Goal: Information Seeking & Learning: Understand process/instructions

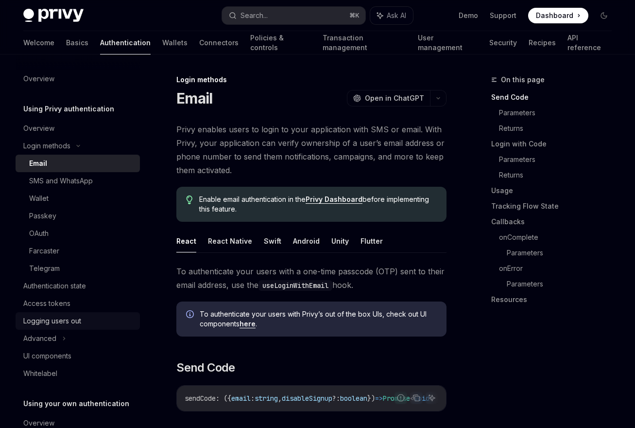
click at [54, 323] on div "Logging users out" at bounding box center [52, 321] width 58 height 12
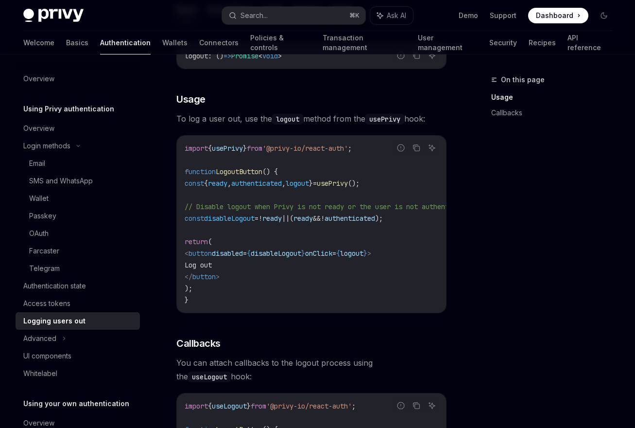
scroll to position [176, 0]
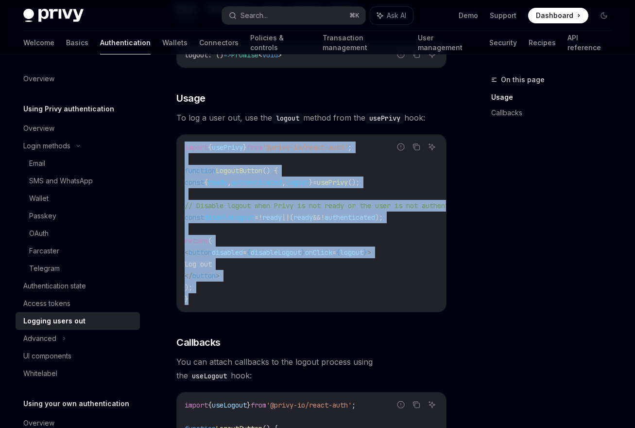
drag, startPoint x: 211, startPoint y: 296, endPoint x: 183, endPoint y: 150, distance: 148.4
click at [183, 150] on div "import { usePrivy } from '@privy-io/react-auth' ; function LogoutButton () { co…" at bounding box center [311, 223] width 269 height 177
copy code "import { usePrivy } from '@privy-io/react-auth' ; function LogoutButton () { co…"
click at [29, 352] on div "UI components" at bounding box center [47, 356] width 48 height 12
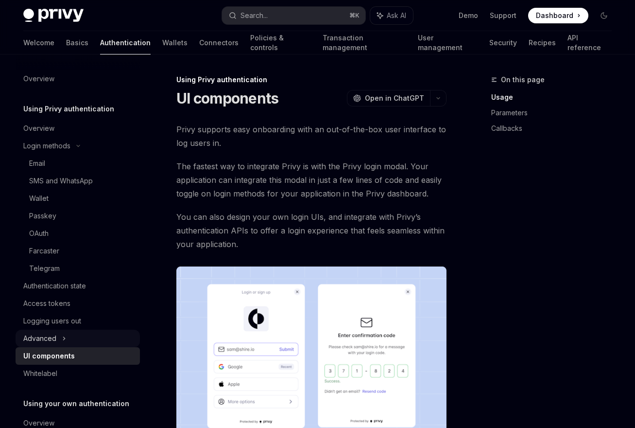
click at [32, 342] on div "Advanced" at bounding box center [39, 338] width 33 height 12
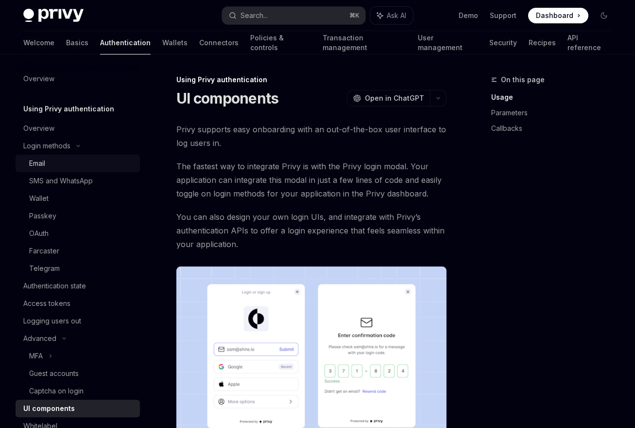
click at [59, 164] on div "Email" at bounding box center [81, 163] width 105 height 12
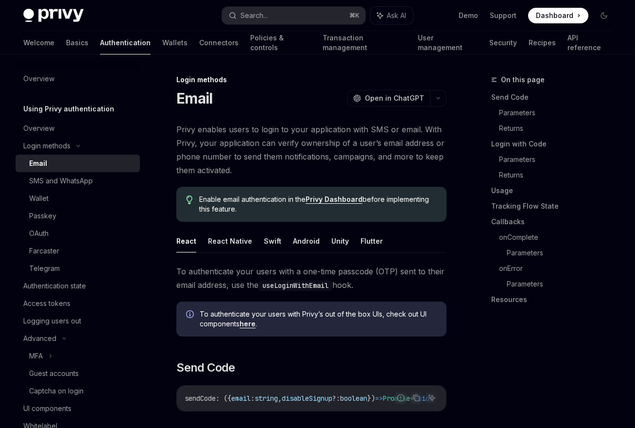
type textarea "*"
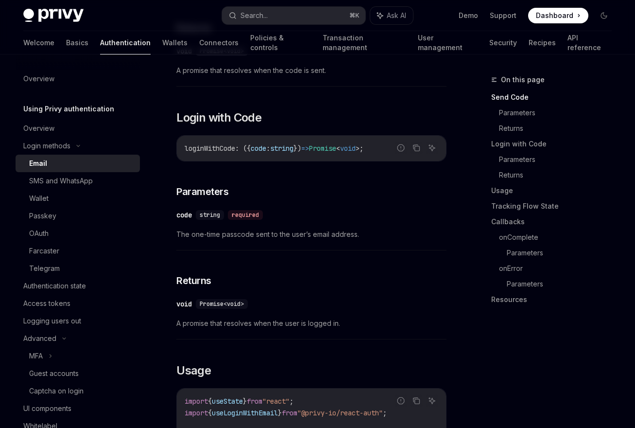
scroll to position [907, 0]
